Goal: Information Seeking & Learning: Find specific page/section

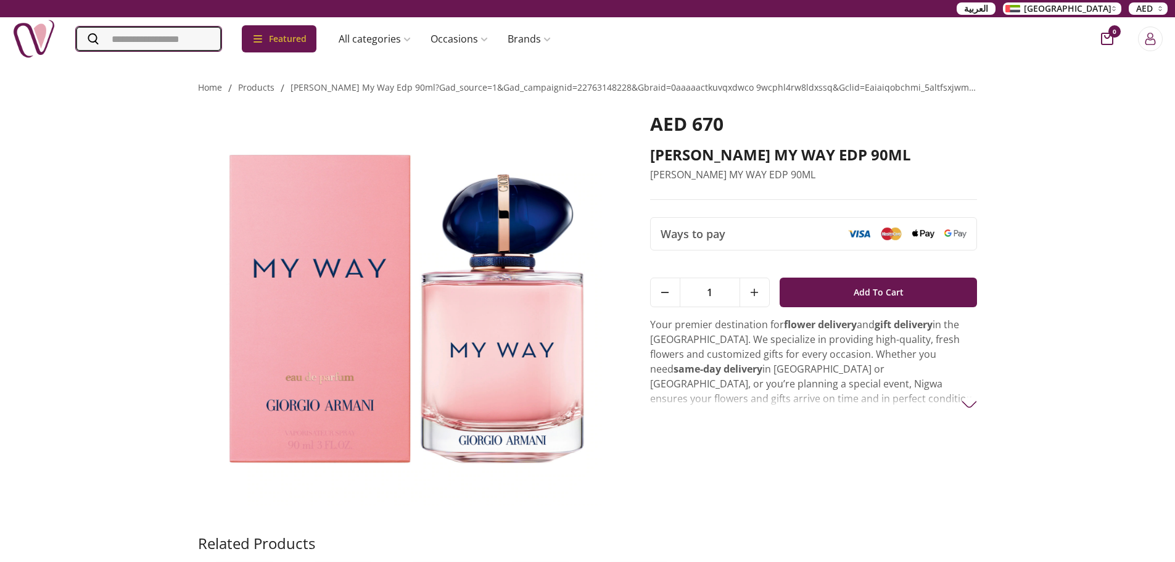
click at [193, 39] on input "Search" at bounding box center [149, 39] width 146 height 25
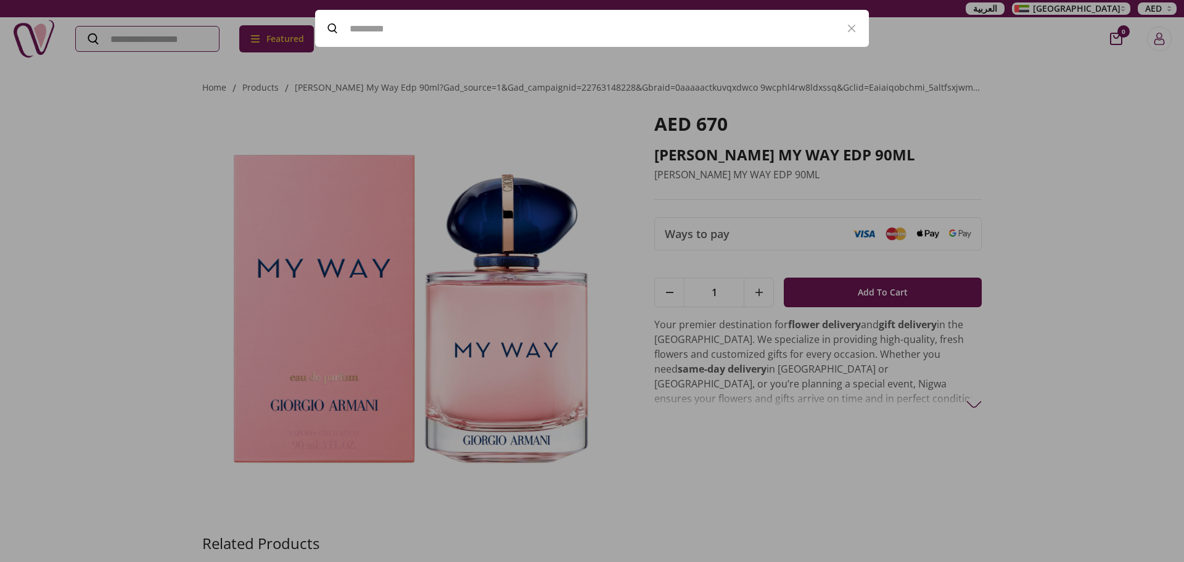
click at [180, 109] on div at bounding box center [592, 281] width 1184 height 562
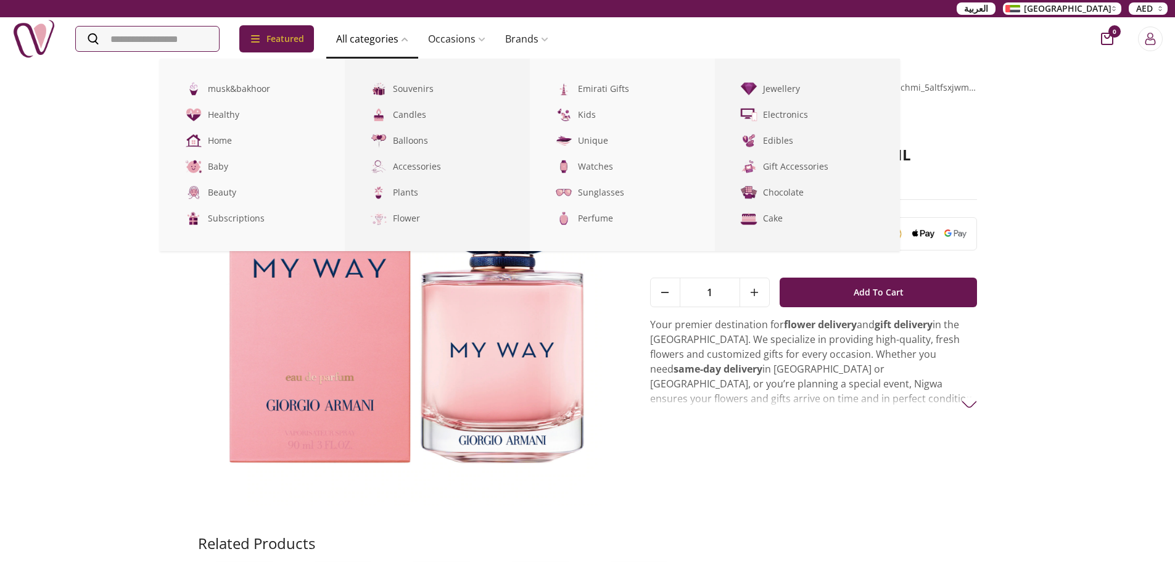
click at [384, 42] on link "All categories" at bounding box center [372, 39] width 92 height 25
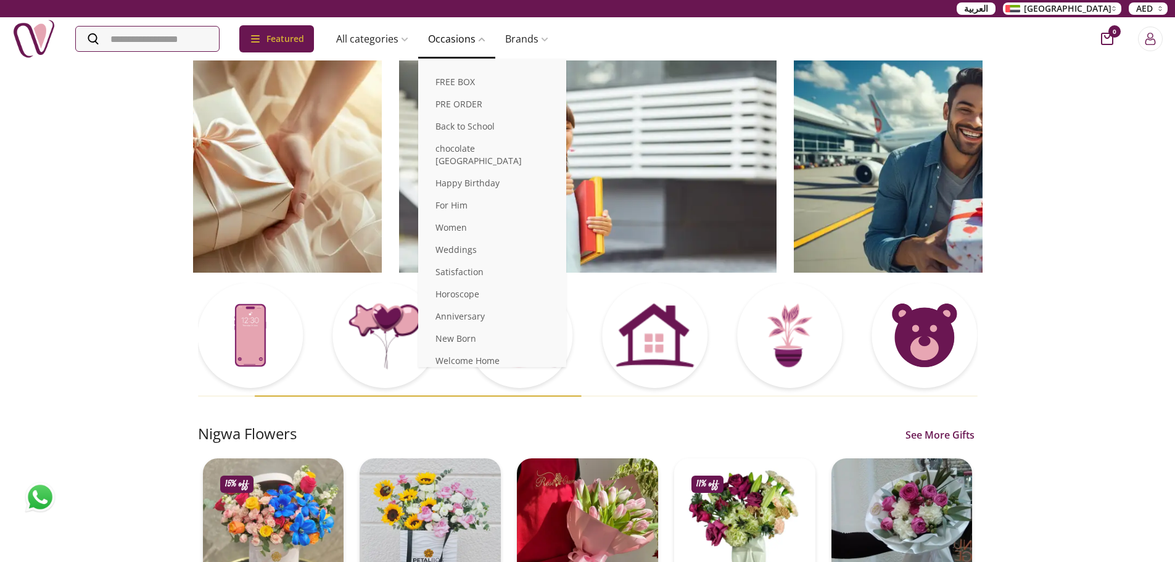
click at [468, 30] on link "Occasions" at bounding box center [456, 39] width 77 height 25
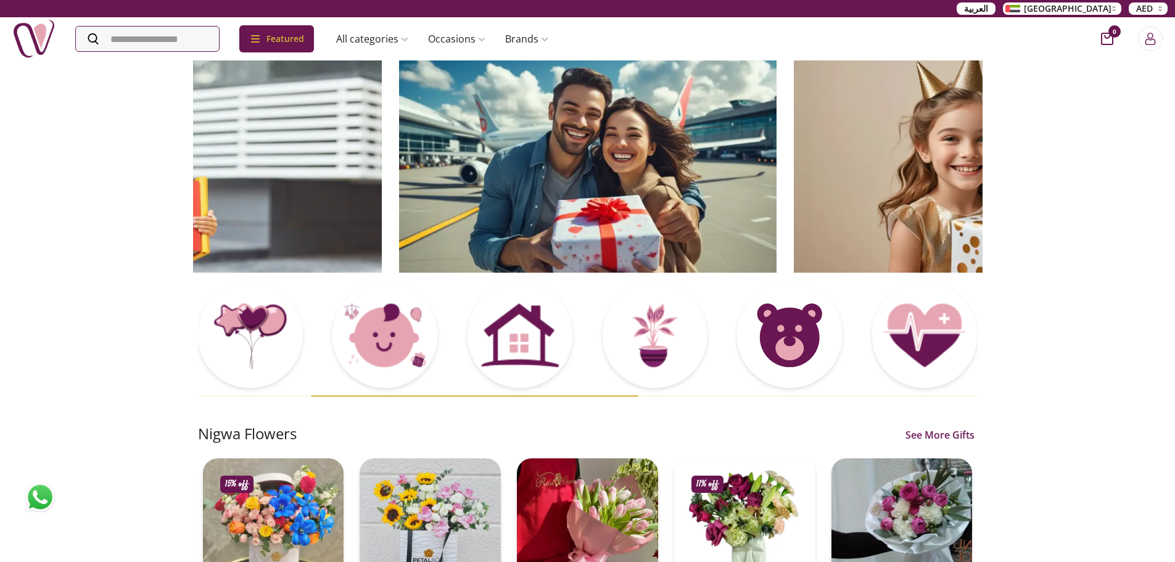
click at [131, 42] on input "Search" at bounding box center [149, 39] width 146 height 25
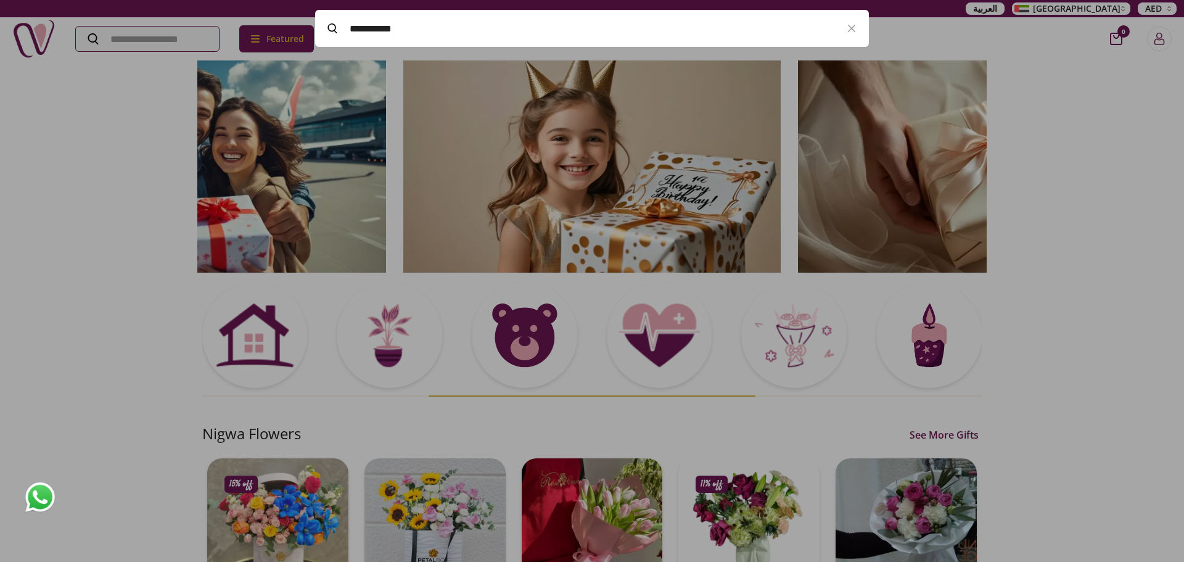
click at [326, 27] on span at bounding box center [332, 28] width 35 height 10
click at [219, 27] on input "Search" at bounding box center [147, 39] width 143 height 25
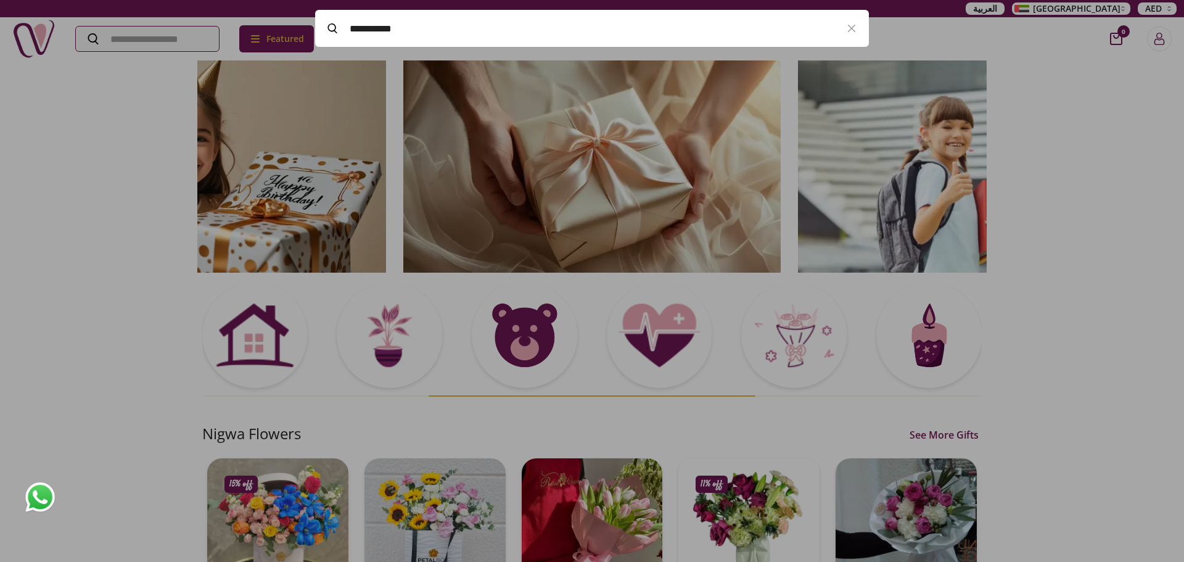
click at [375, 28] on input "**********" at bounding box center [592, 28] width 485 height 35
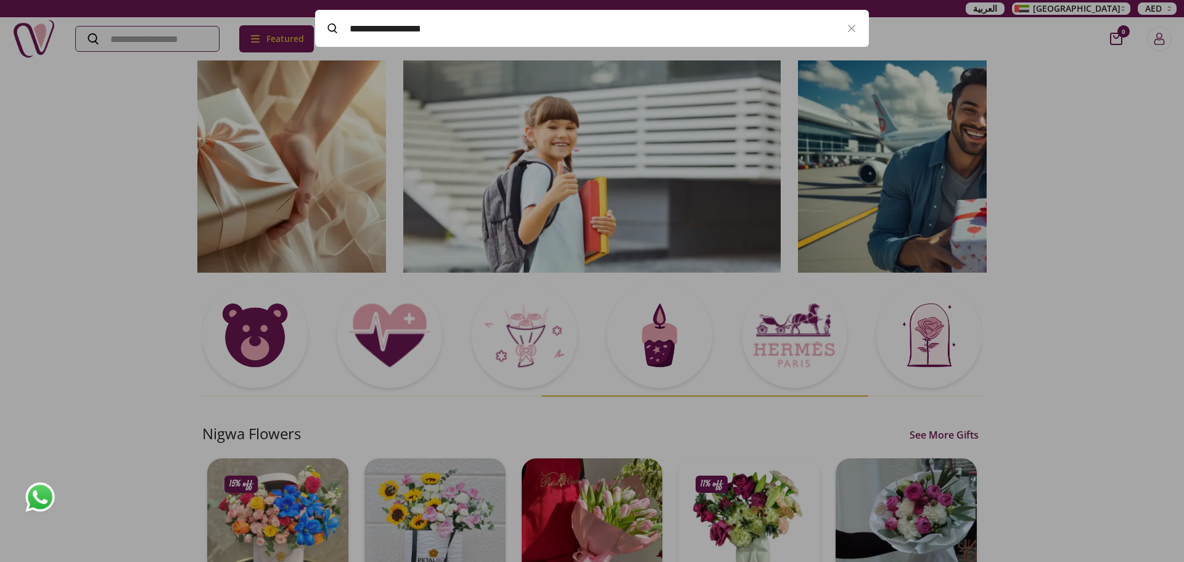
type input "**********"
click at [331, 30] on icon at bounding box center [333, 28] width 10 height 10
click at [219, 30] on input "Search" at bounding box center [147, 39] width 143 height 25
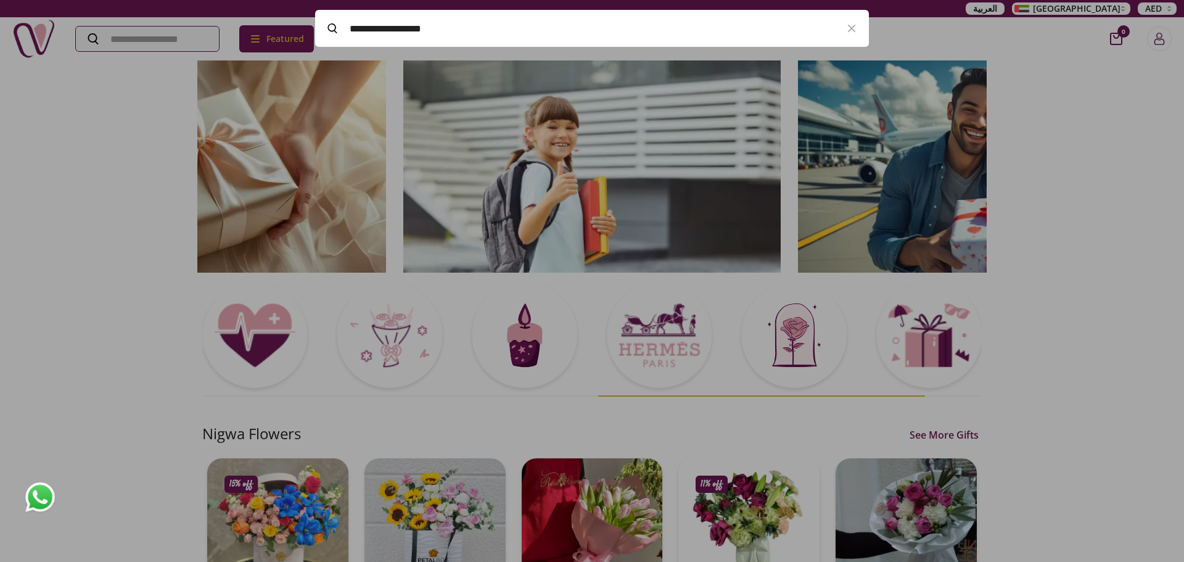
click at [332, 30] on icon at bounding box center [333, 28] width 10 height 10
click at [221, 30] on input "Search" at bounding box center [149, 39] width 146 height 25
click at [332, 30] on icon at bounding box center [333, 28] width 10 height 10
click at [219, 30] on input "Search" at bounding box center [147, 39] width 143 height 25
click at [850, 30] on icon "button" at bounding box center [852, 28] width 7 height 7
